Goal: Contribute content: Add original content to the website for others to see

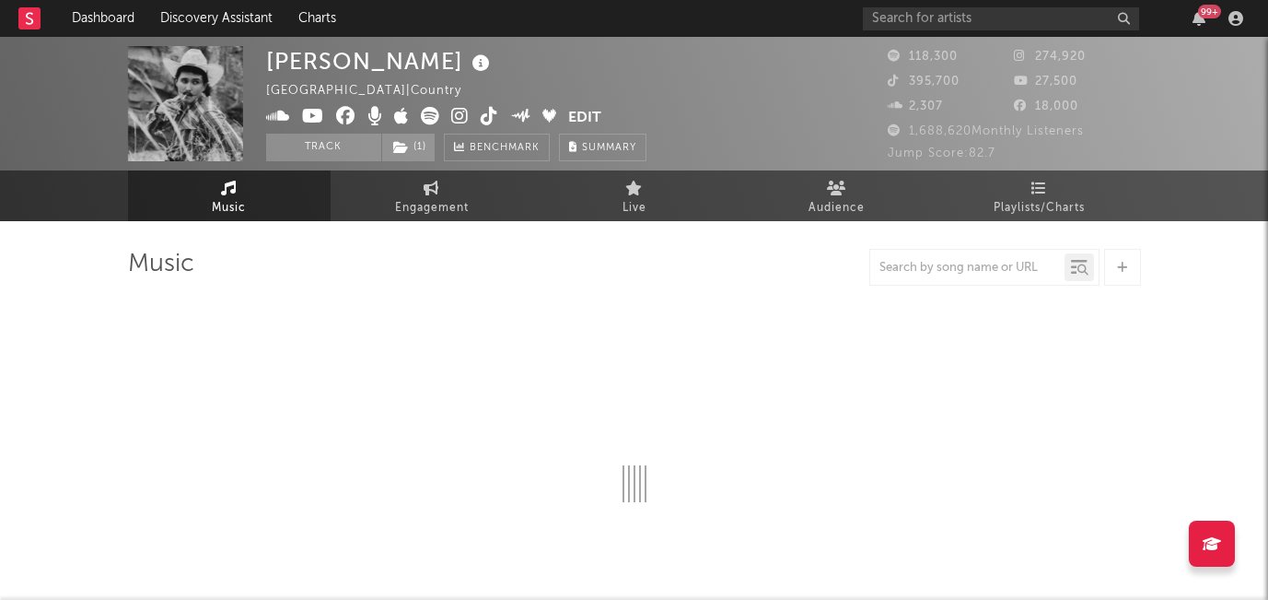
select select "6m"
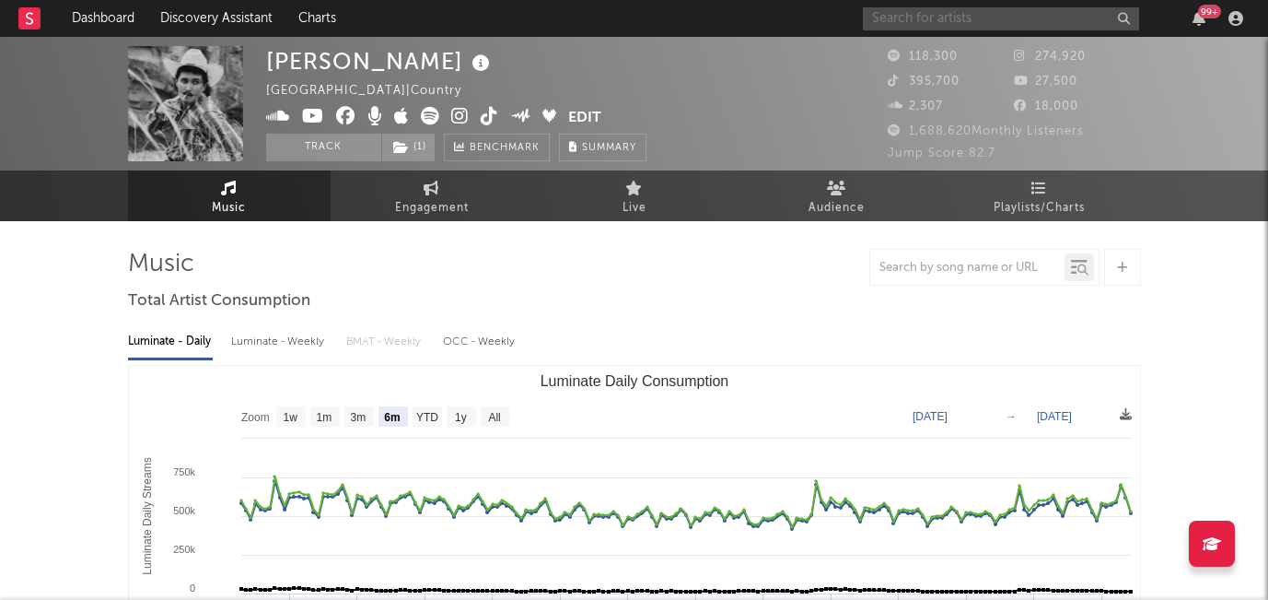
click at [958, 16] on input "text" at bounding box center [1001, 18] width 276 height 23
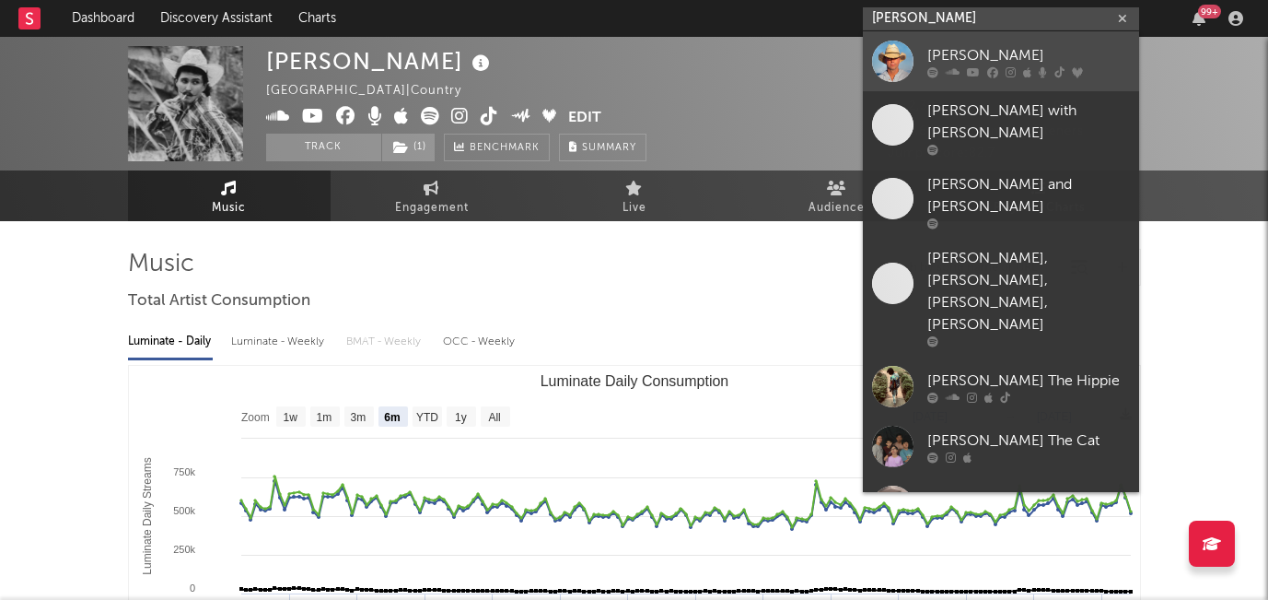
type input "[PERSON_NAME]"
click at [961, 48] on div "[PERSON_NAME]" at bounding box center [1028, 55] width 203 height 22
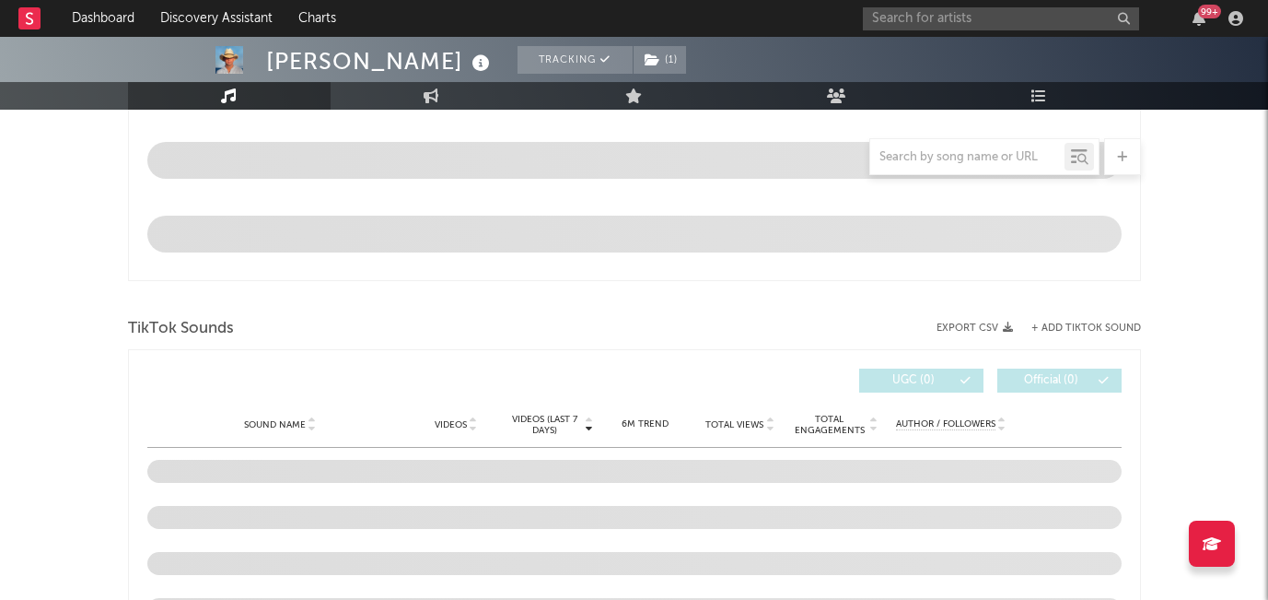
select select "6m"
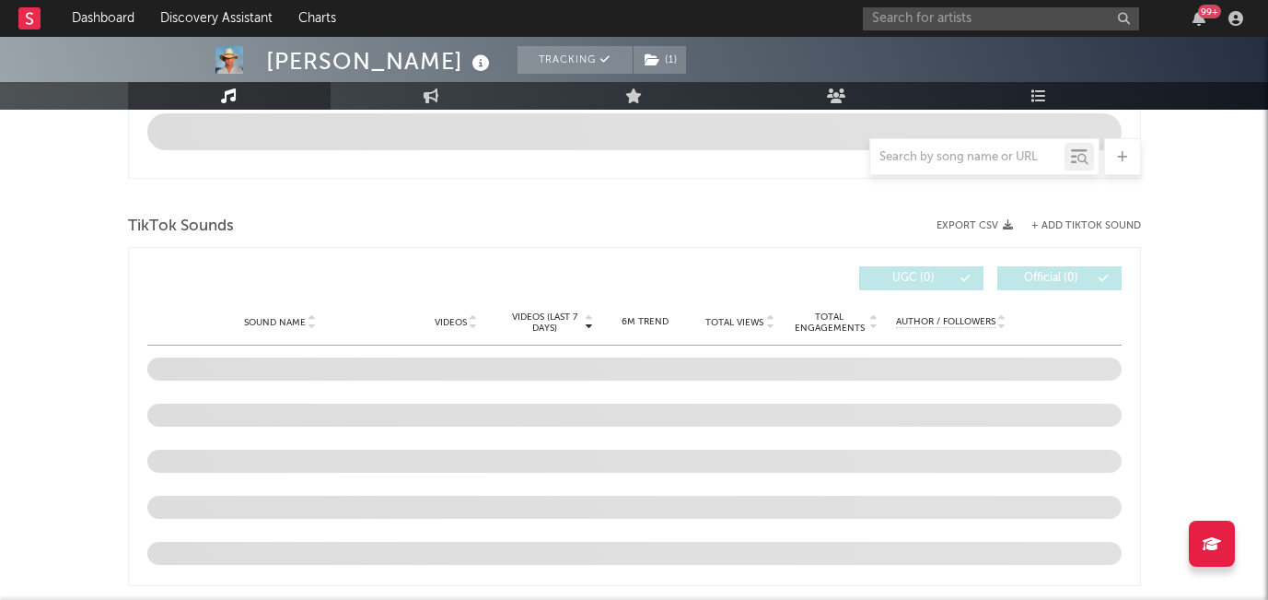
scroll to position [1121, 0]
click at [1068, 220] on button "+ Add TikTok Sound" at bounding box center [1087, 225] width 110 height 10
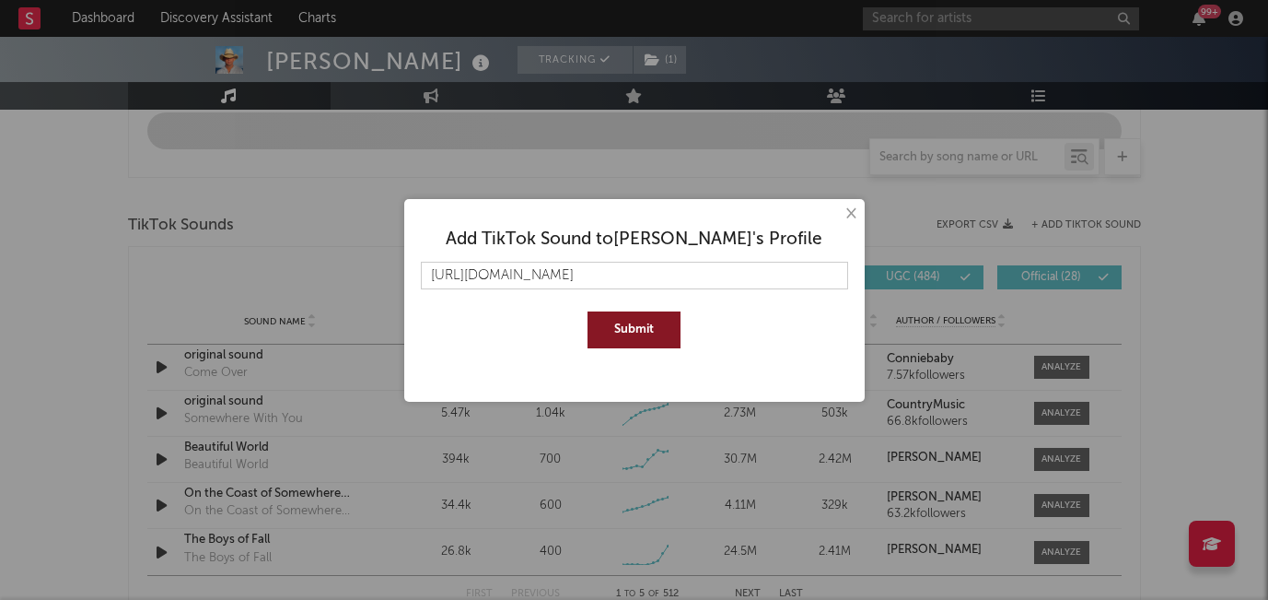
scroll to position [0, 280]
type input "[URL][DOMAIN_NAME]"
click at [620, 328] on button "Submit" at bounding box center [634, 329] width 93 height 37
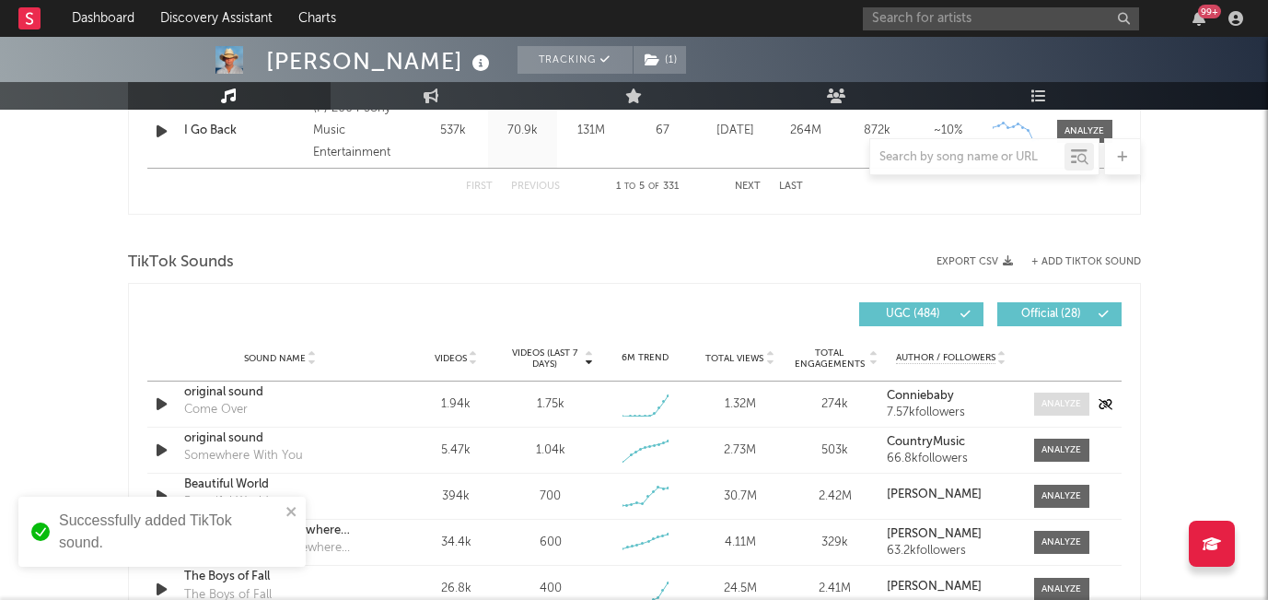
click at [1044, 402] on div at bounding box center [1062, 404] width 40 height 14
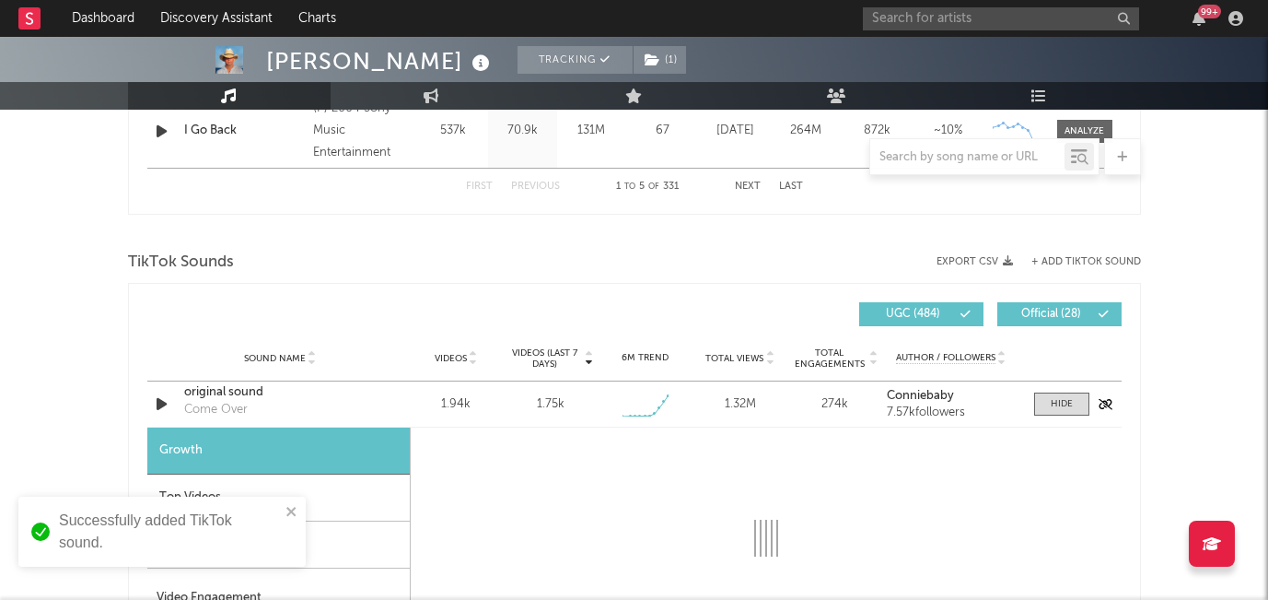
select select "1w"
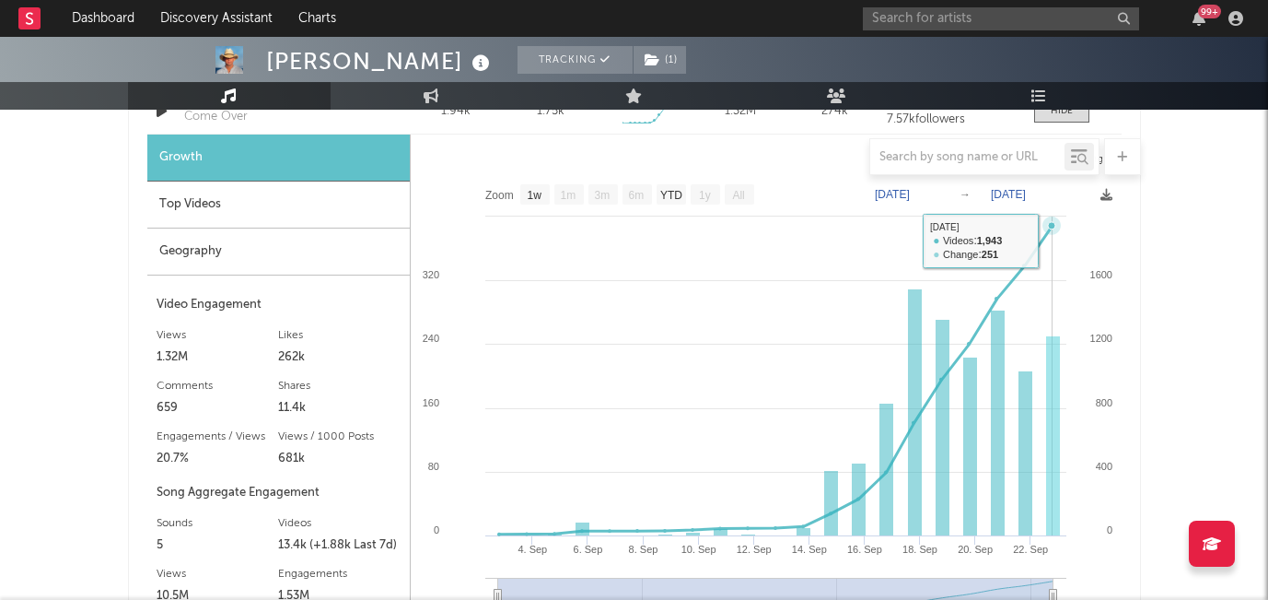
scroll to position [1412, 0]
